Goal: Task Accomplishment & Management: Use online tool/utility

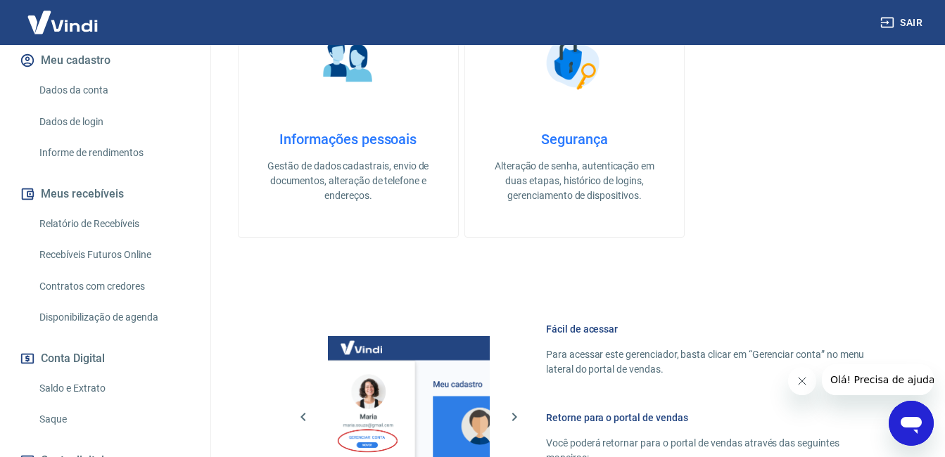
scroll to position [292, 0]
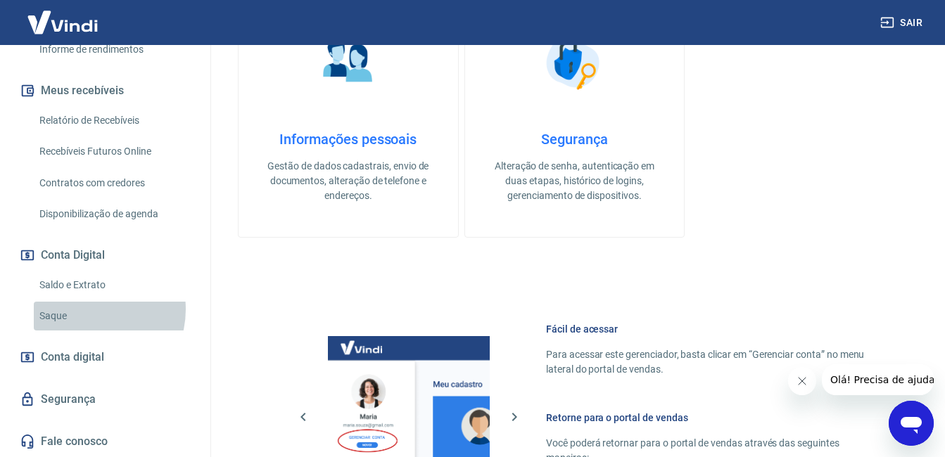
click at [87, 310] on link "Saque" at bounding box center [114, 316] width 160 height 29
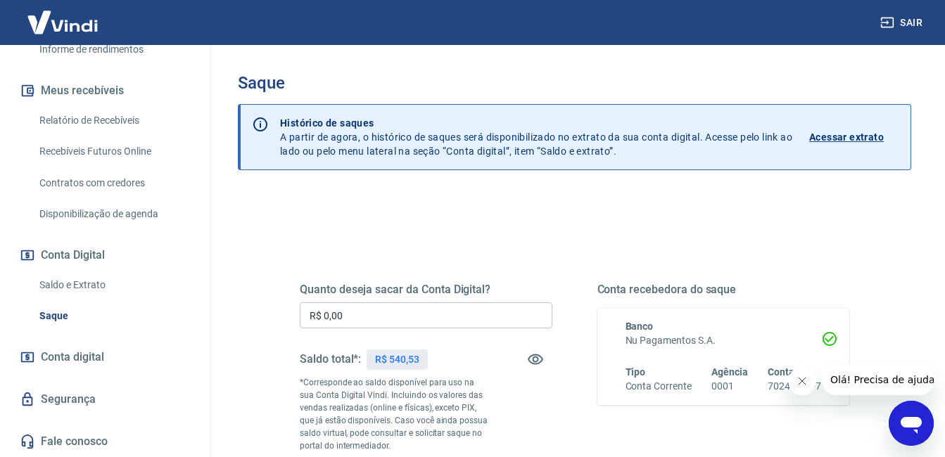
click at [802, 379] on icon "Fechar mensagem da empresa" at bounding box center [801, 381] width 11 height 11
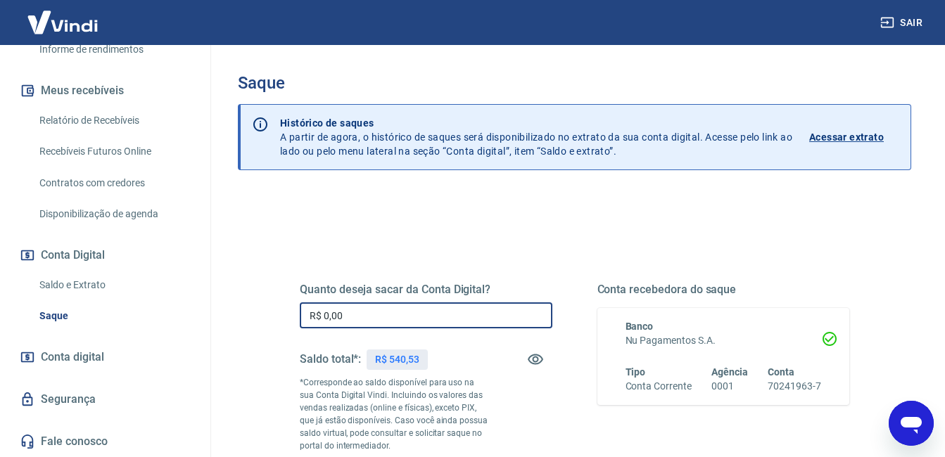
click at [473, 321] on input "R$ 0,00" at bounding box center [426, 316] width 253 height 26
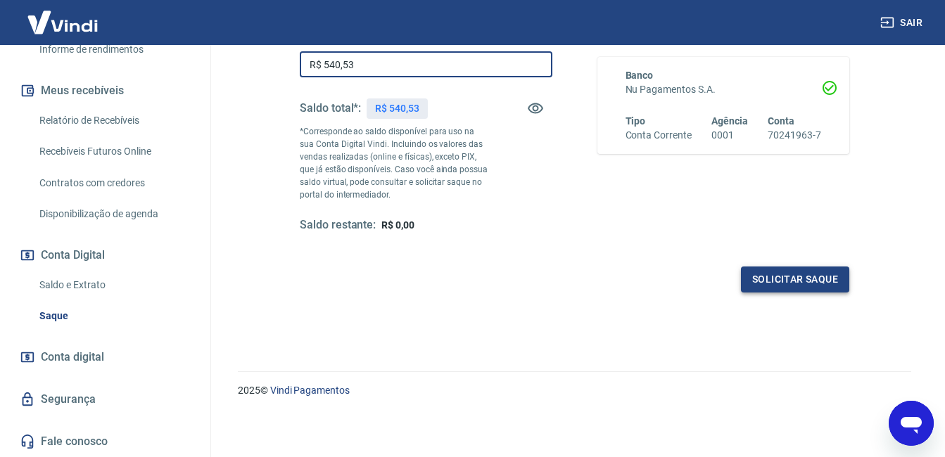
type input "R$ 540,53"
click at [792, 284] on button "Solicitar saque" at bounding box center [795, 280] width 108 height 26
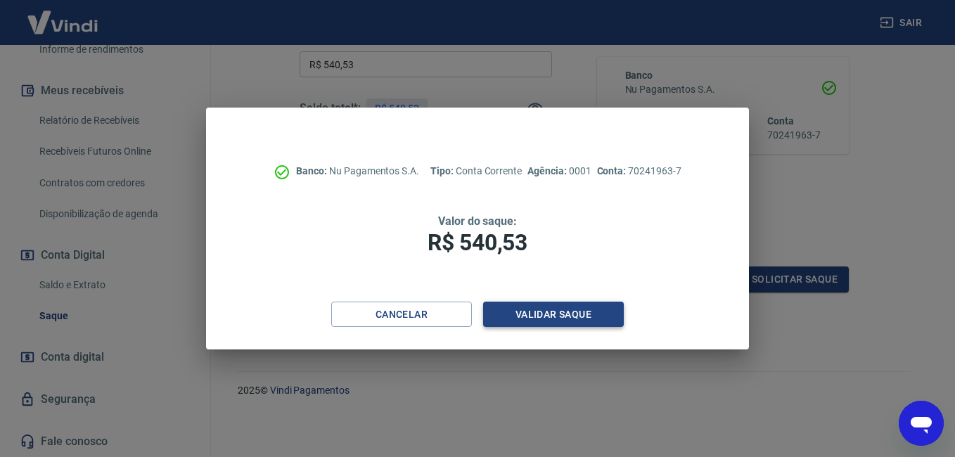
click at [554, 306] on button "Validar saque" at bounding box center [553, 315] width 141 height 26
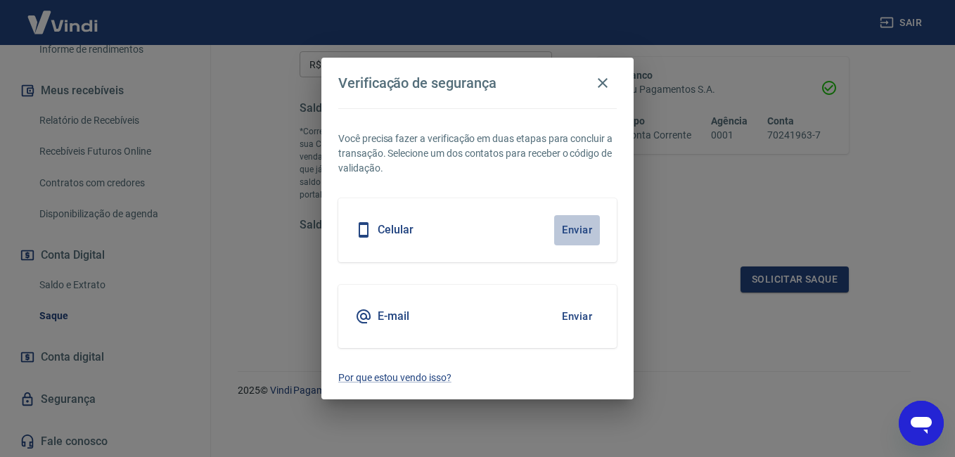
click at [585, 229] on button "Enviar" at bounding box center [577, 230] width 46 height 30
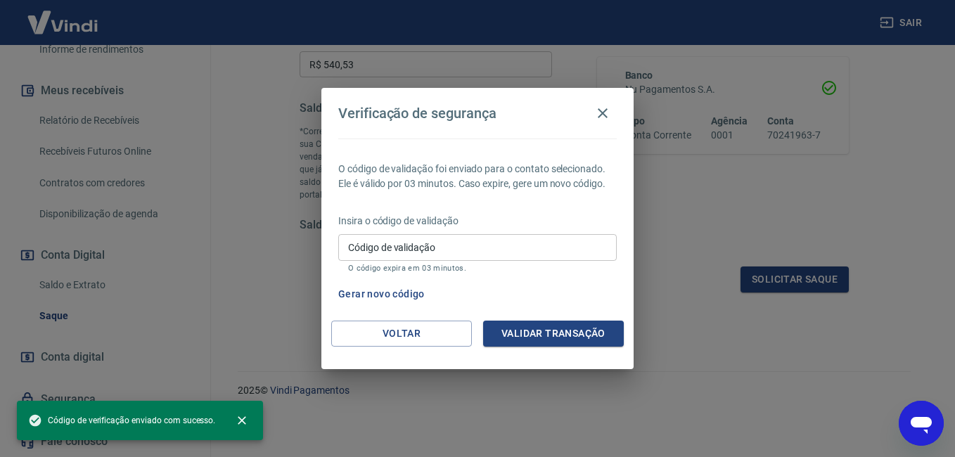
click at [567, 248] on input "Código de validação" at bounding box center [477, 247] width 279 height 26
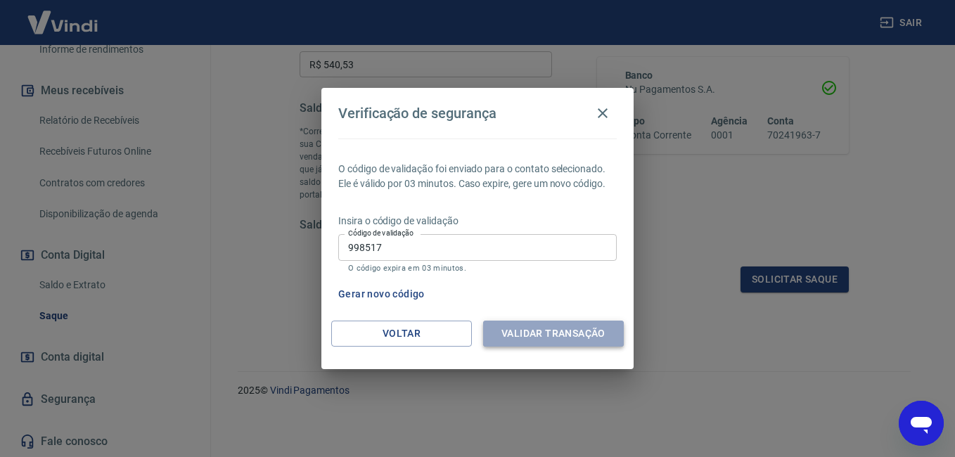
click at [573, 336] on button "Validar transação" at bounding box center [553, 334] width 141 height 26
drag, startPoint x: 573, startPoint y: 334, endPoint x: 405, endPoint y: 250, distance: 188.2
click at [404, 211] on div "O código de validação foi enviado para o contato selecionado. Ele é válido por …" at bounding box center [478, 230] width 312 height 182
click at [399, 249] on input "998517" at bounding box center [477, 247] width 279 height 26
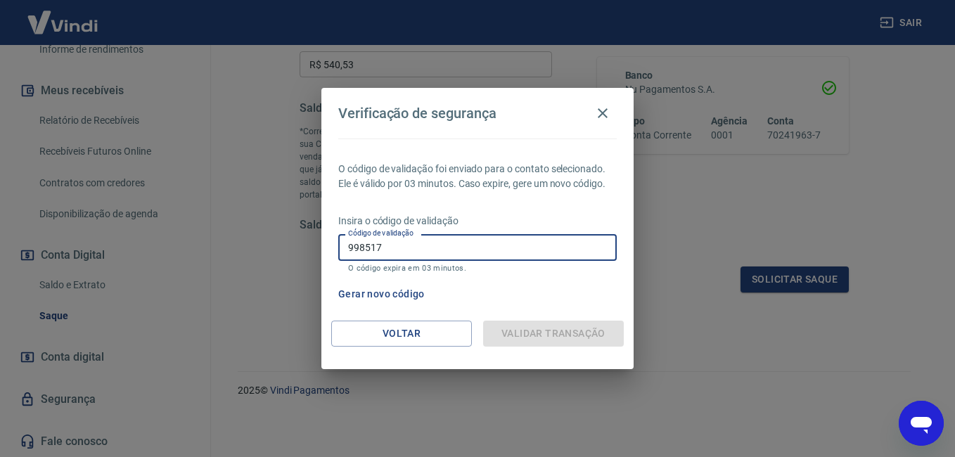
click at [398, 249] on input "998517" at bounding box center [477, 247] width 279 height 26
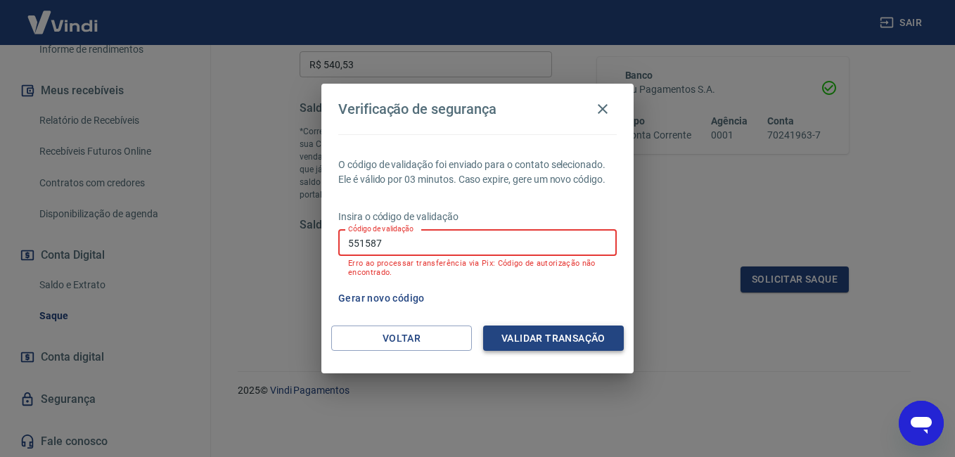
type input "551587"
click at [555, 336] on button "Validar transação" at bounding box center [553, 339] width 141 height 26
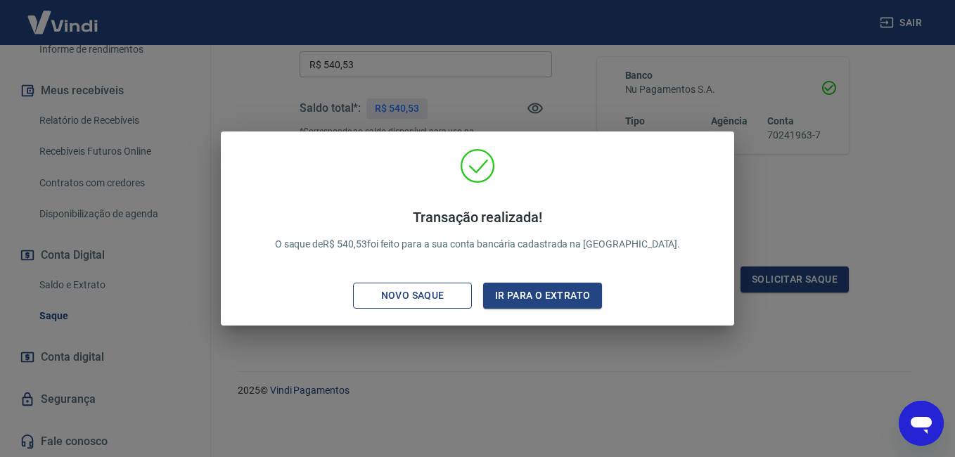
click at [435, 306] on button "Novo saque" at bounding box center [412, 296] width 119 height 26
